Goal: Transaction & Acquisition: Purchase product/service

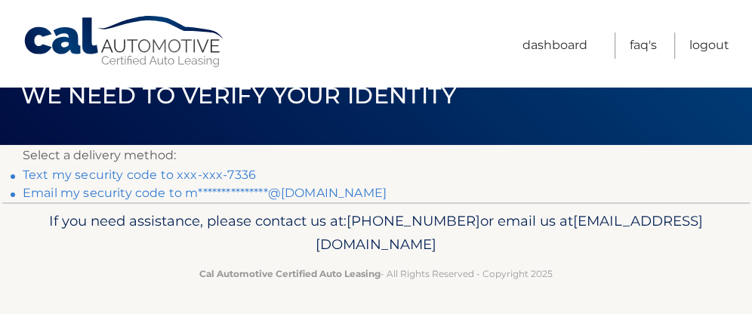
scroll to position [42, 0]
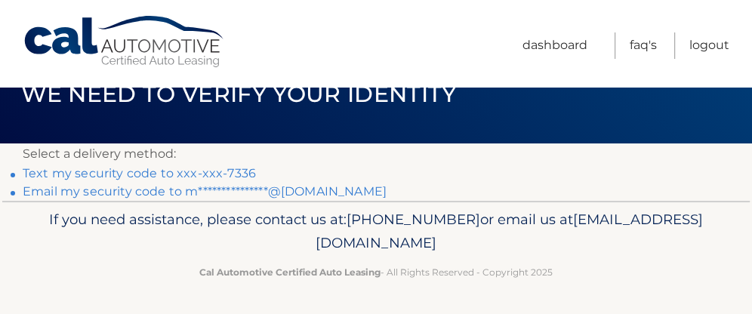
click at [225, 173] on link "Text my security code to xxx-xxx-7336" at bounding box center [139, 173] width 233 height 14
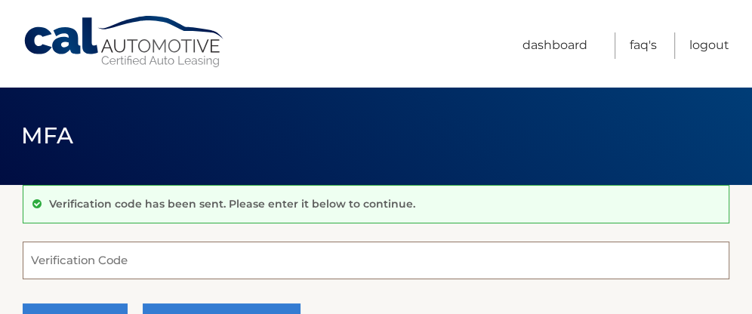
click at [137, 264] on input "Verification Code" at bounding box center [376, 261] width 707 height 38
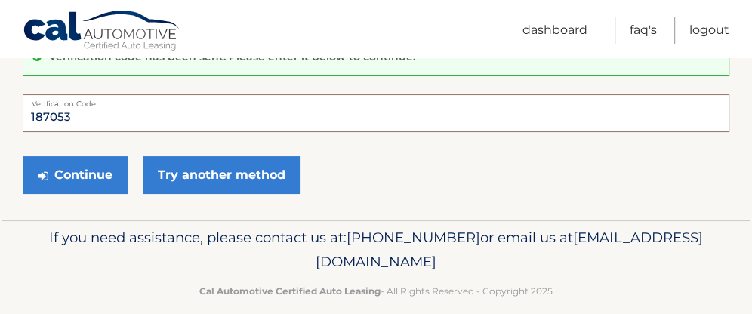
scroll to position [151, 0]
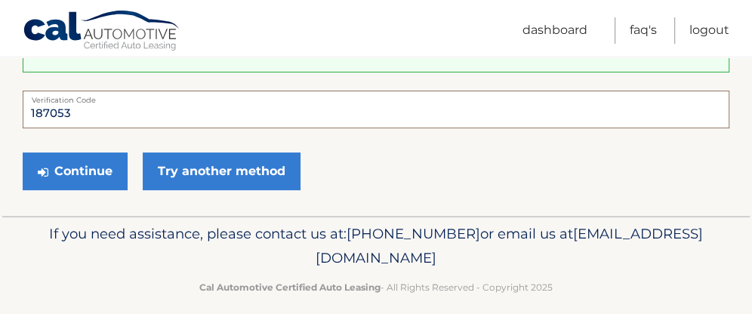
type input "187053"
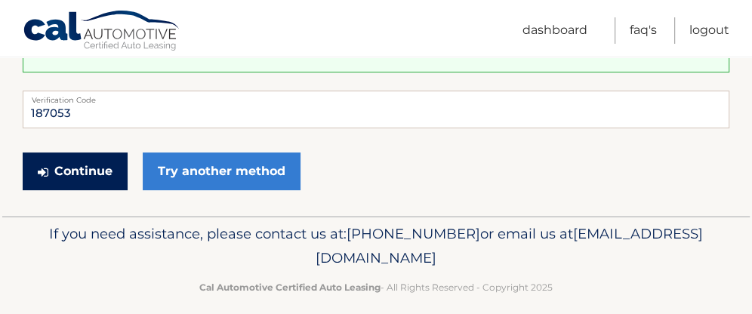
click at [94, 168] on button "Continue" at bounding box center [75, 172] width 105 height 38
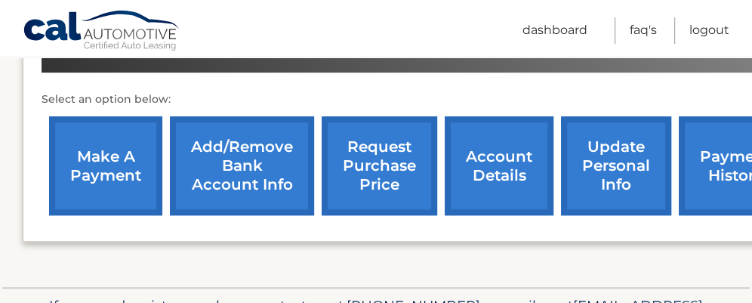
scroll to position [478, 0]
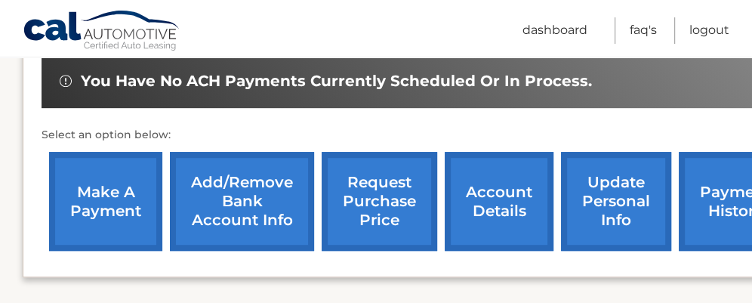
click at [101, 207] on link "make a payment" at bounding box center [105, 201] width 113 height 99
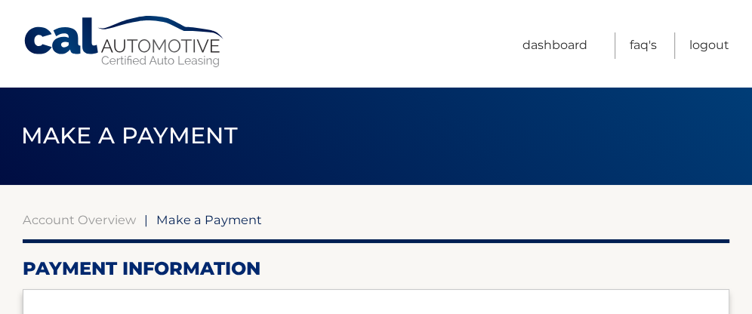
select select "ODc5ZjI0ZDAtZjc0OS00MDM5LWFkNzEtMzdmMThjMTM3OTJk"
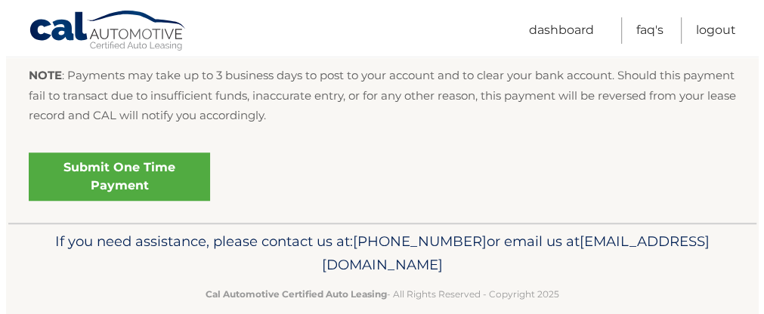
scroll to position [755, 0]
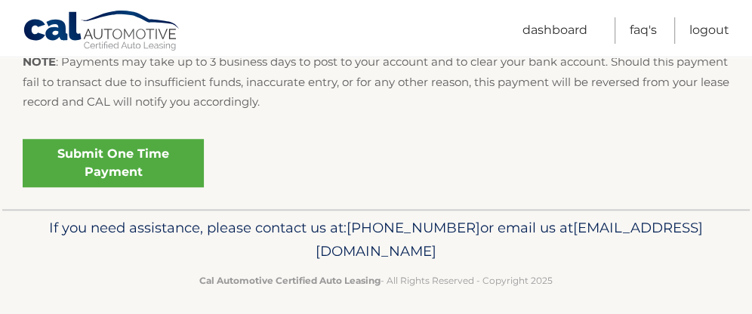
click at [138, 161] on link "Submit One Time Payment" at bounding box center [113, 163] width 181 height 48
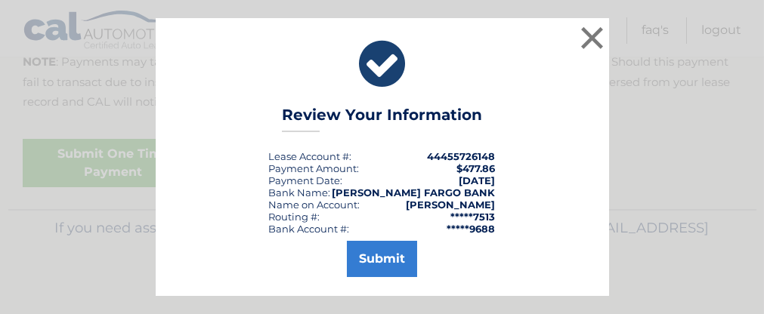
click at [734, 206] on div "× Review Your Information Lease Account #: 44455726148 Payment Amount: $477.86 …" at bounding box center [382, 157] width 752 height 278
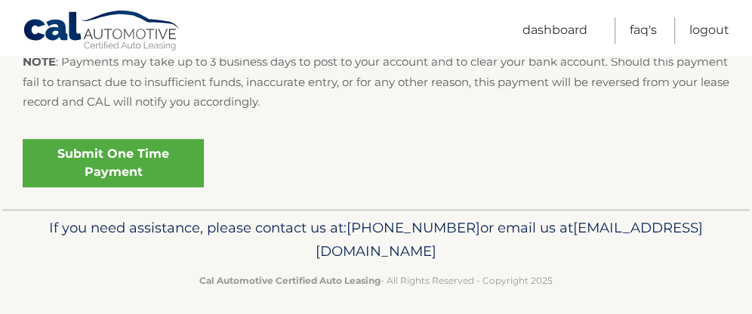
click at [144, 158] on link "Submit One Time Payment" at bounding box center [113, 163] width 181 height 48
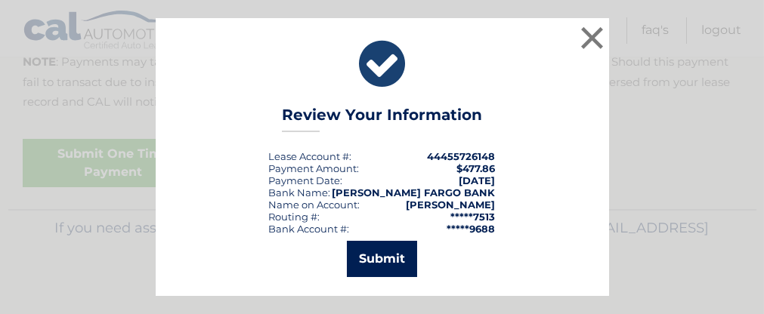
click at [403, 254] on button "Submit" at bounding box center [382, 259] width 70 height 36
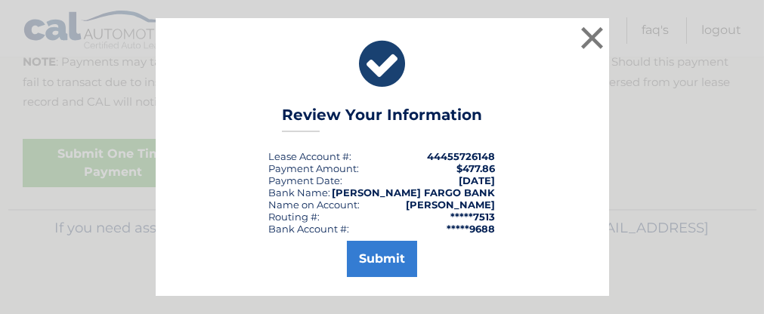
scroll to position [709, 0]
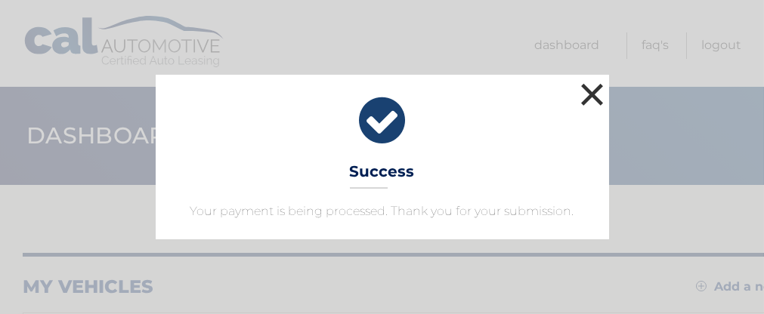
click at [593, 90] on button "×" at bounding box center [592, 94] width 30 height 30
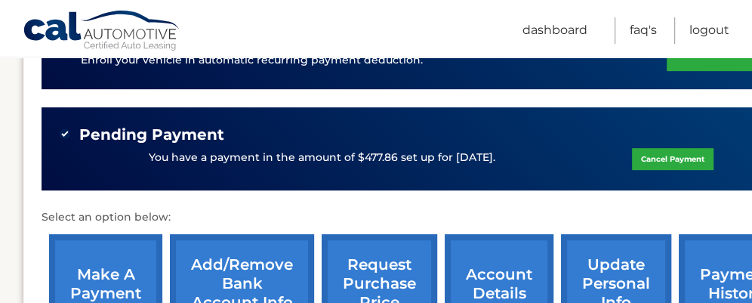
scroll to position [403, 0]
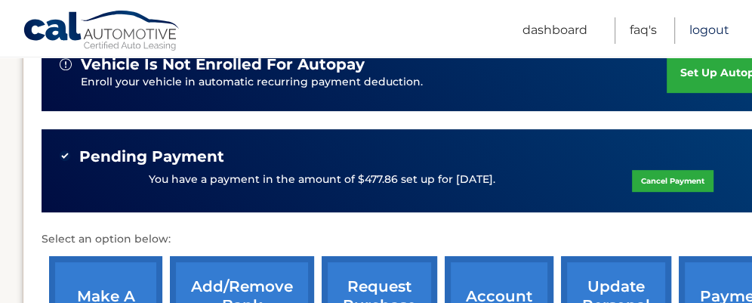
click at [705, 25] on link "Logout" at bounding box center [710, 30] width 40 height 26
